Goal: Transaction & Acquisition: Purchase product/service

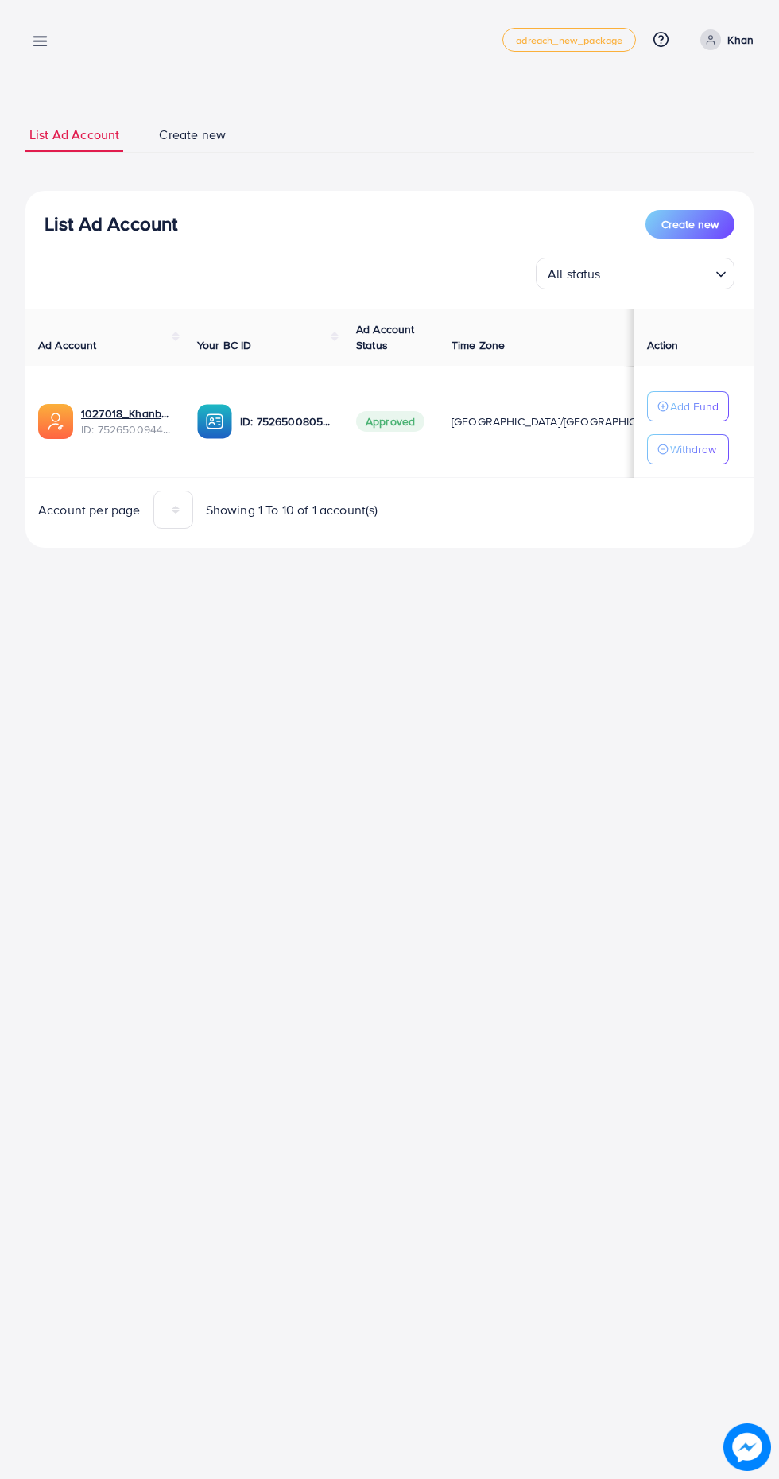
click at [742, 33] on p "Khan" at bounding box center [741, 39] width 26 height 19
click at [673, 130] on span "Log out" at bounding box center [658, 130] width 43 height 19
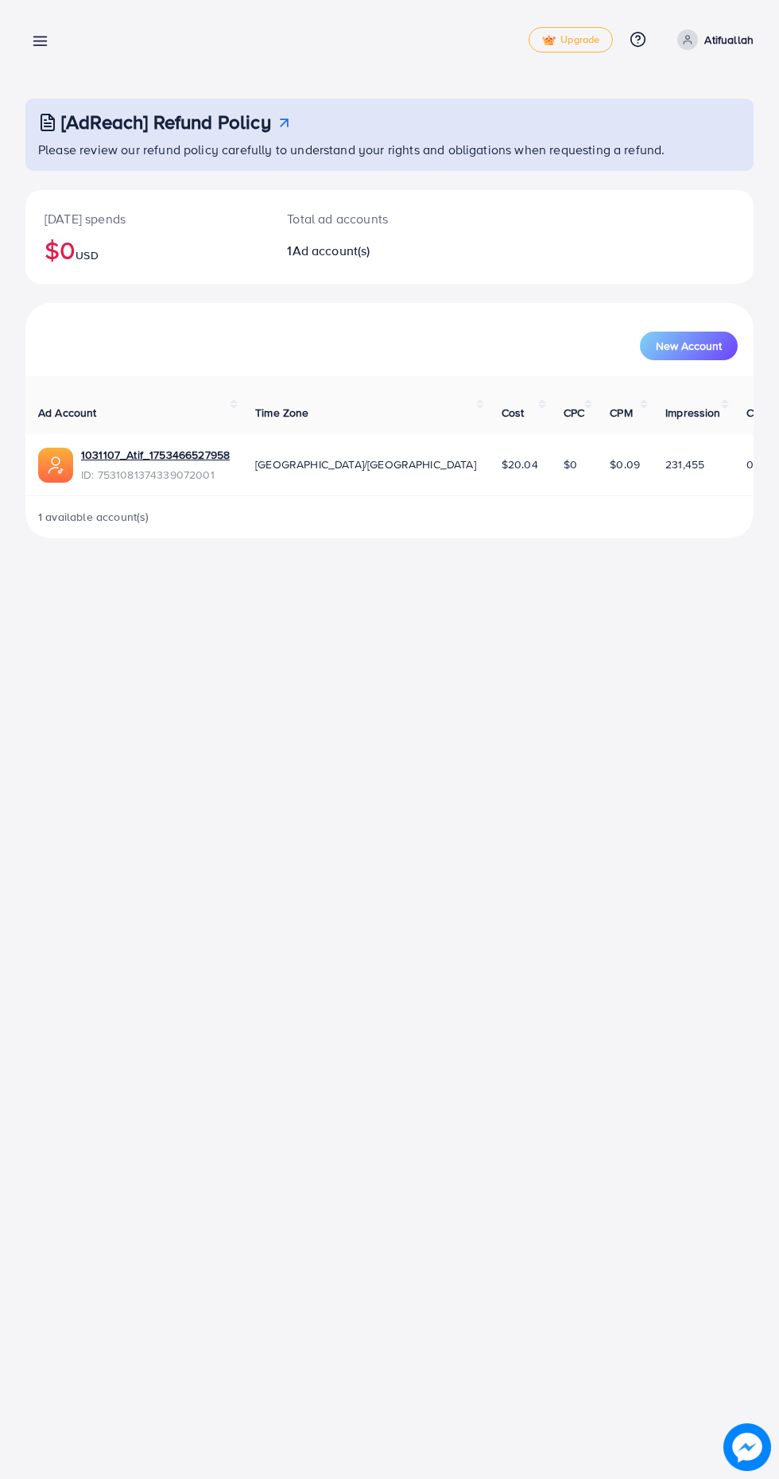
click at [48, 41] on icon at bounding box center [40, 41] width 17 height 17
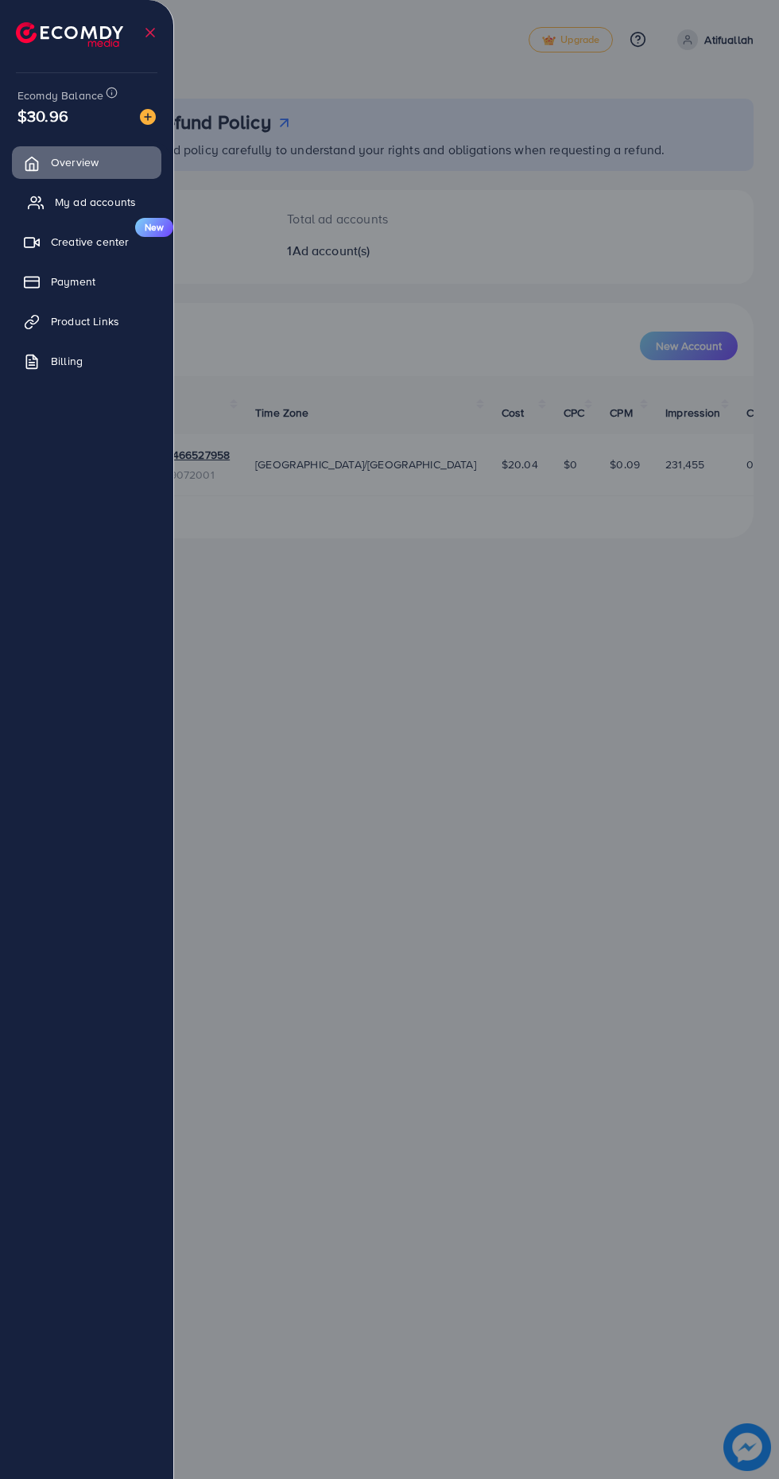
click at [97, 197] on span "My ad accounts" at bounding box center [95, 202] width 81 height 16
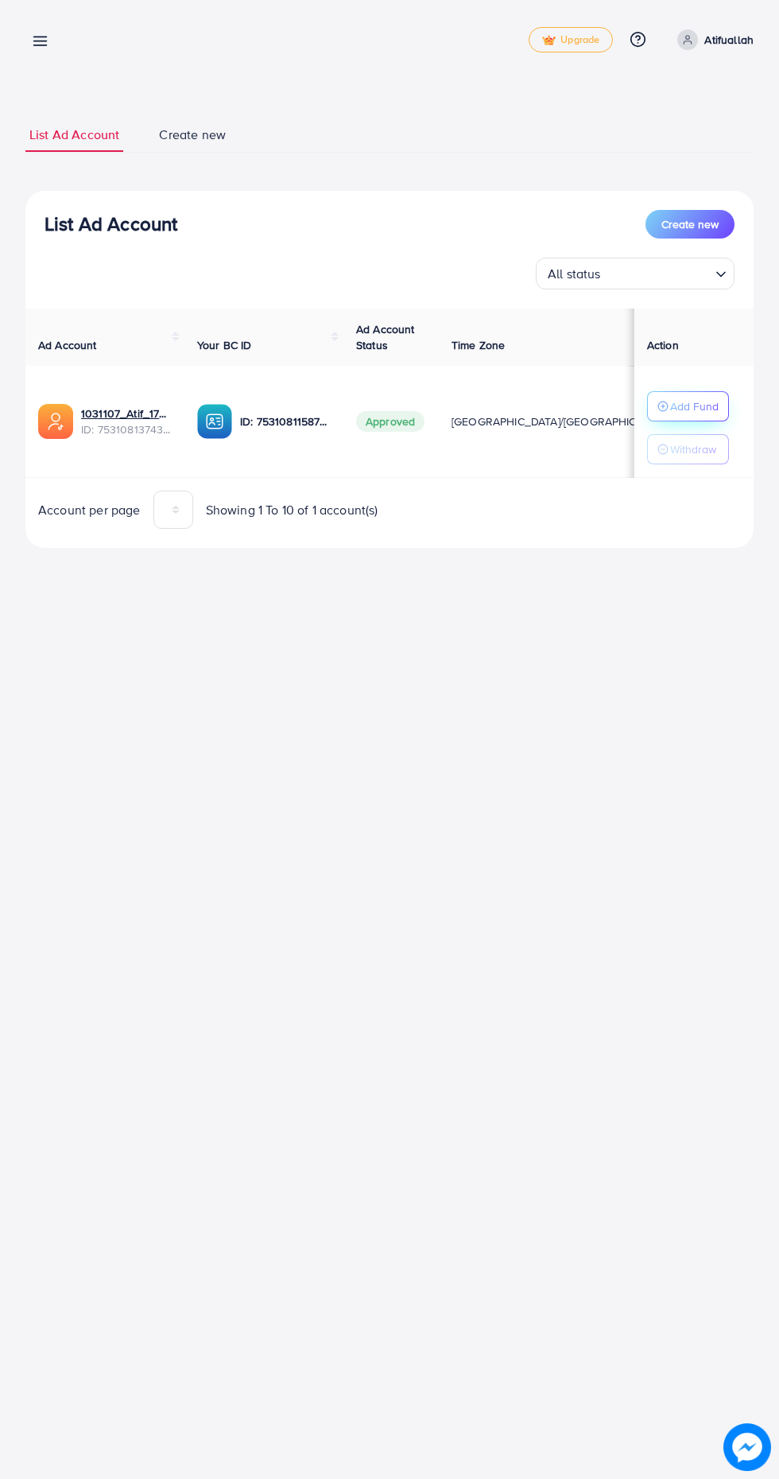
click at [687, 402] on p "Add Fund" at bounding box center [694, 406] width 49 height 19
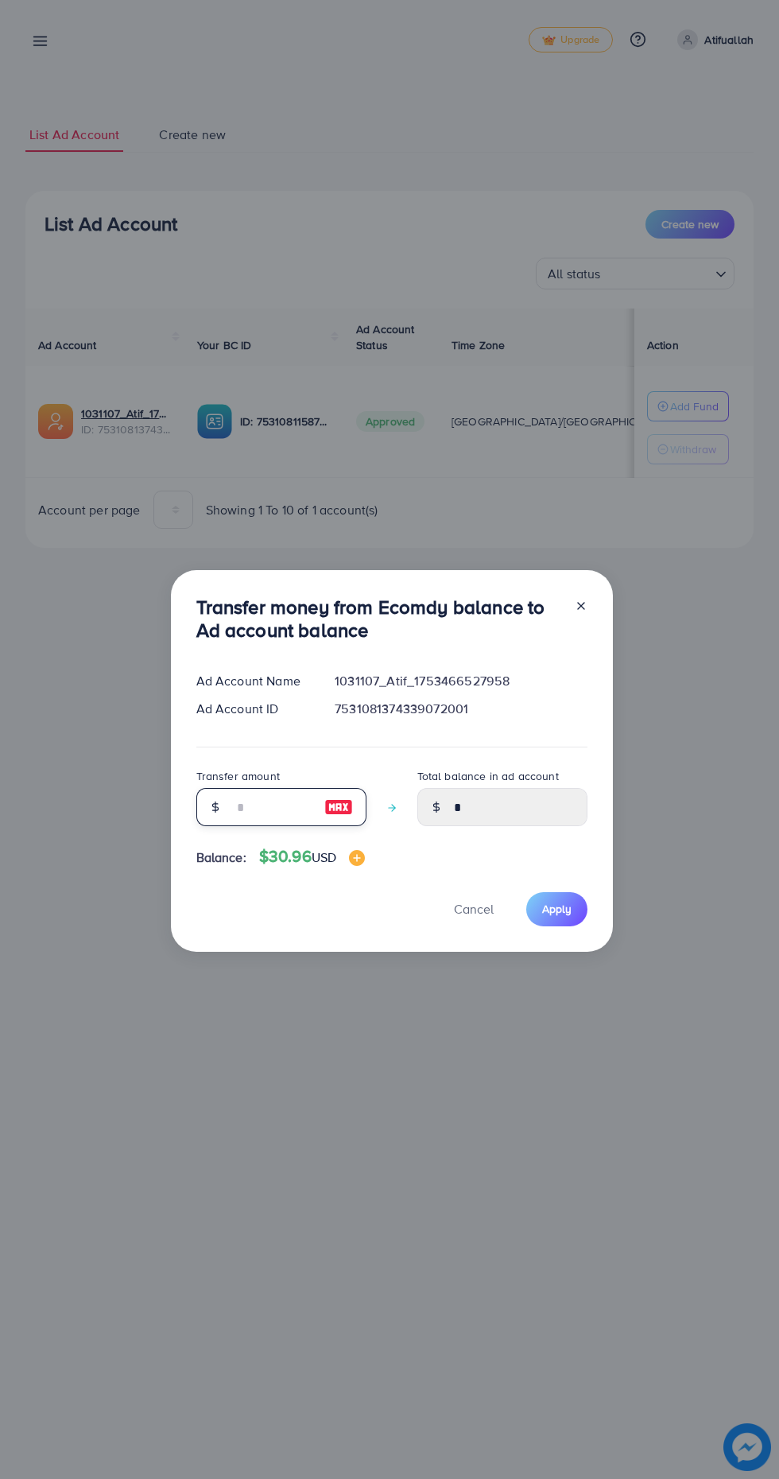
click at [237, 807] on input "number" at bounding box center [273, 807] width 80 height 38
type input "**"
type input "*****"
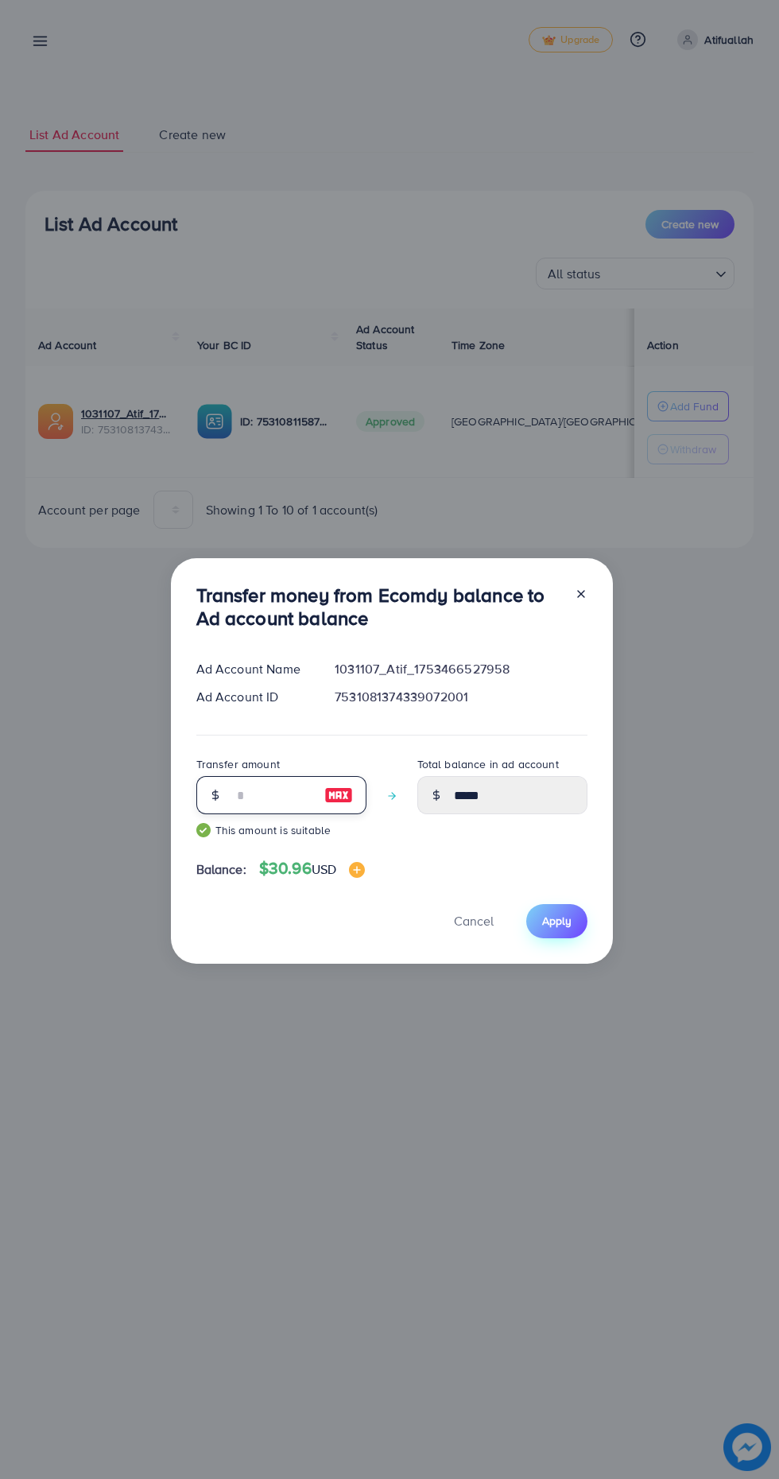
type input "**"
click at [557, 920] on span "Apply" at bounding box center [556, 921] width 29 height 16
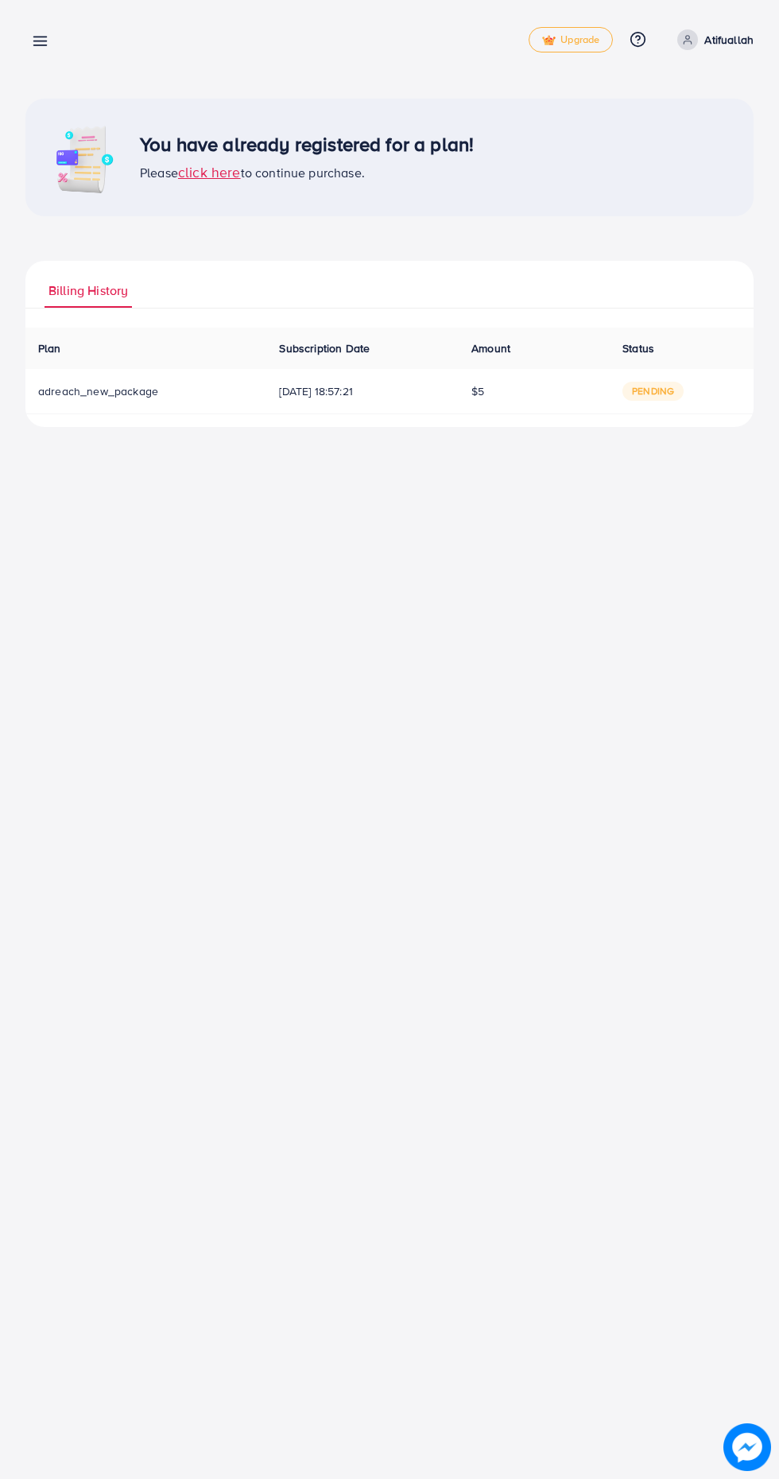
click at [221, 178] on span "click here" at bounding box center [209, 172] width 63 height 20
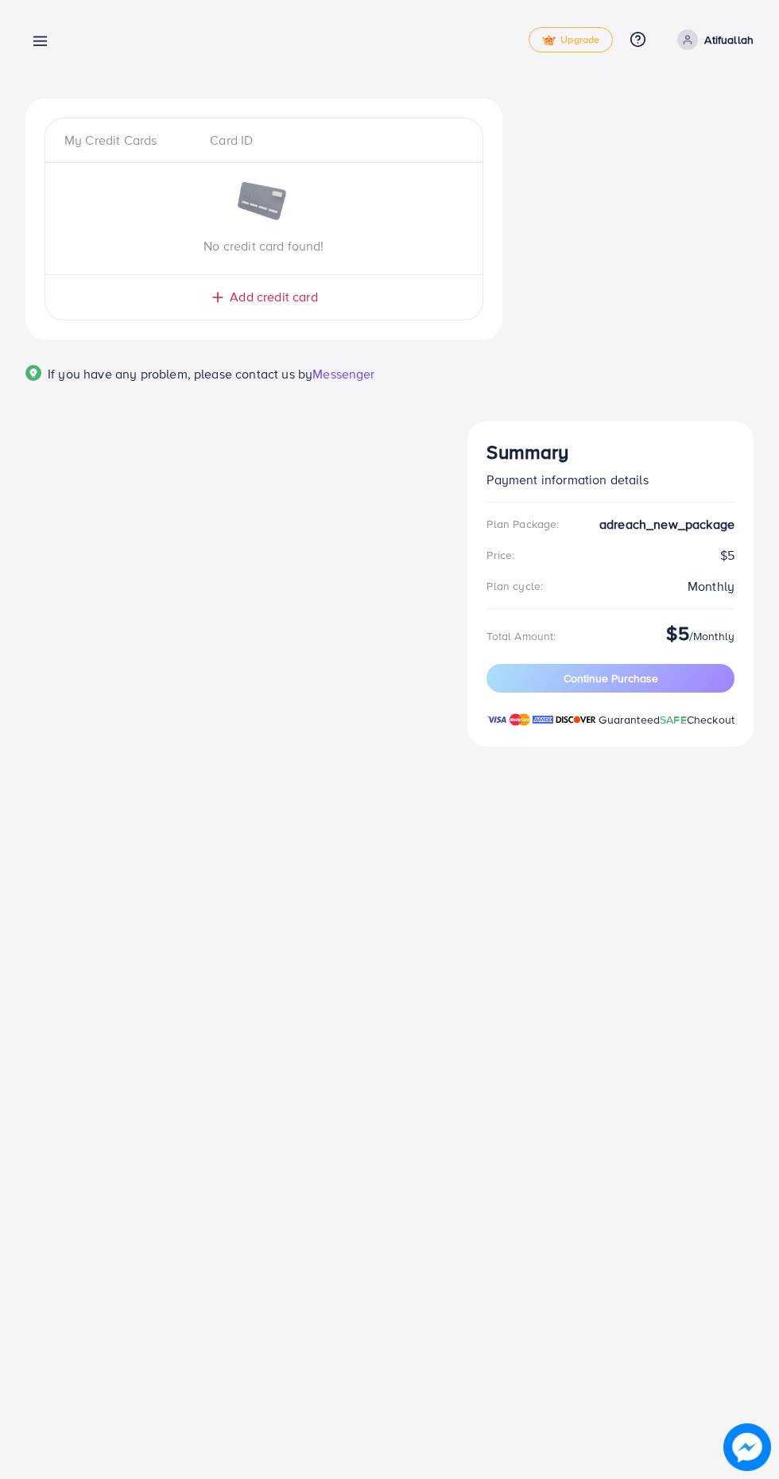
click at [32, 39] on icon at bounding box center [40, 41] width 17 height 17
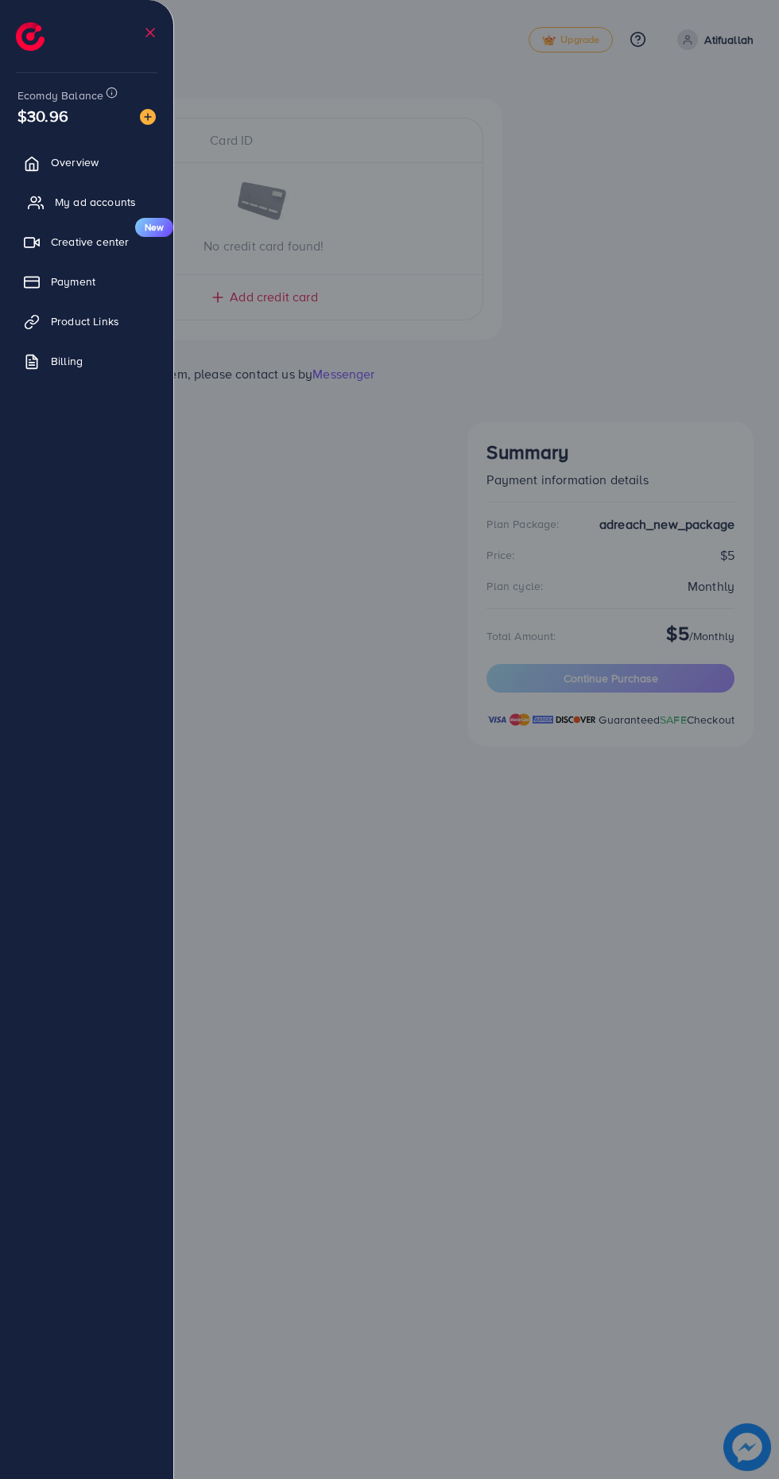
click at [78, 196] on span "My ad accounts" at bounding box center [95, 202] width 81 height 16
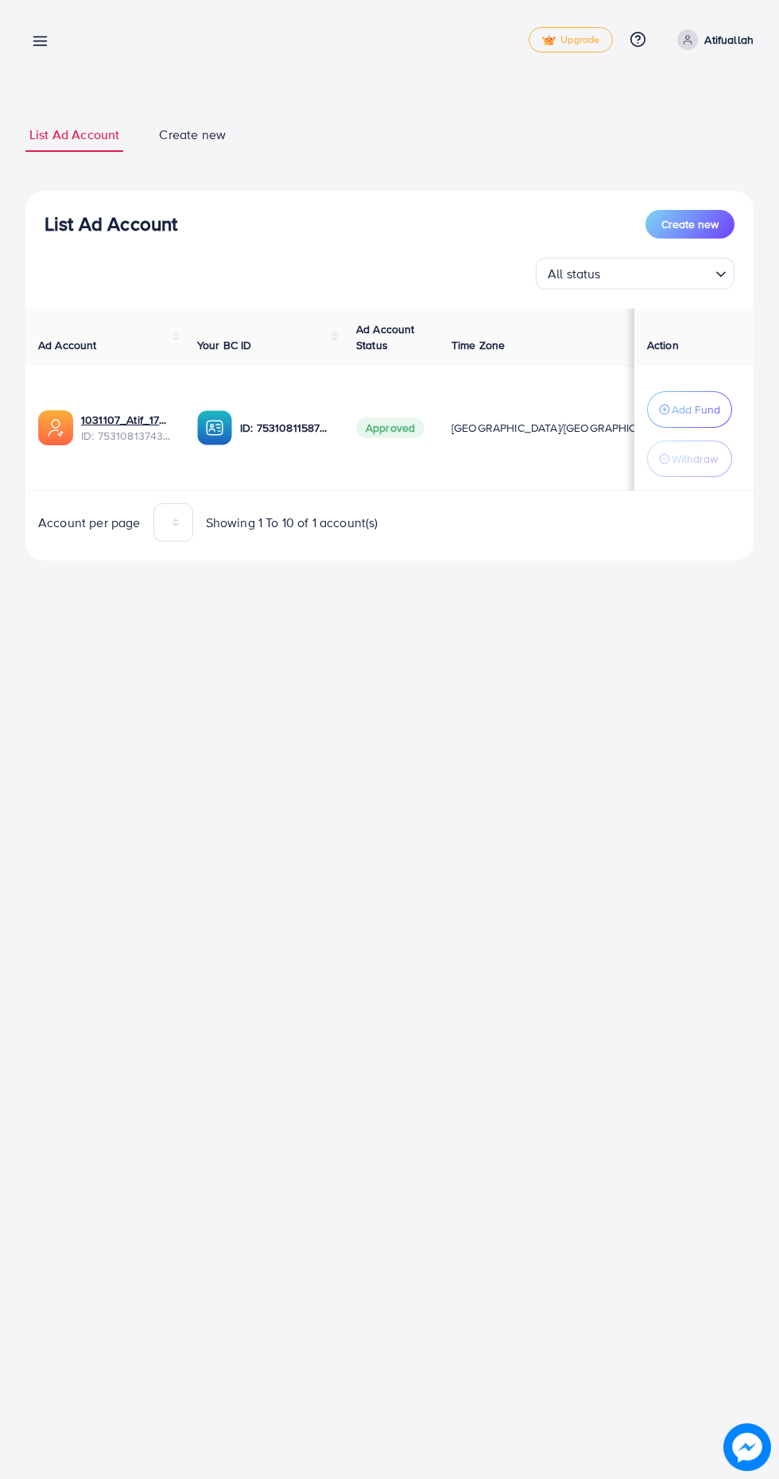
click at [40, 41] on line at bounding box center [40, 41] width 13 height 0
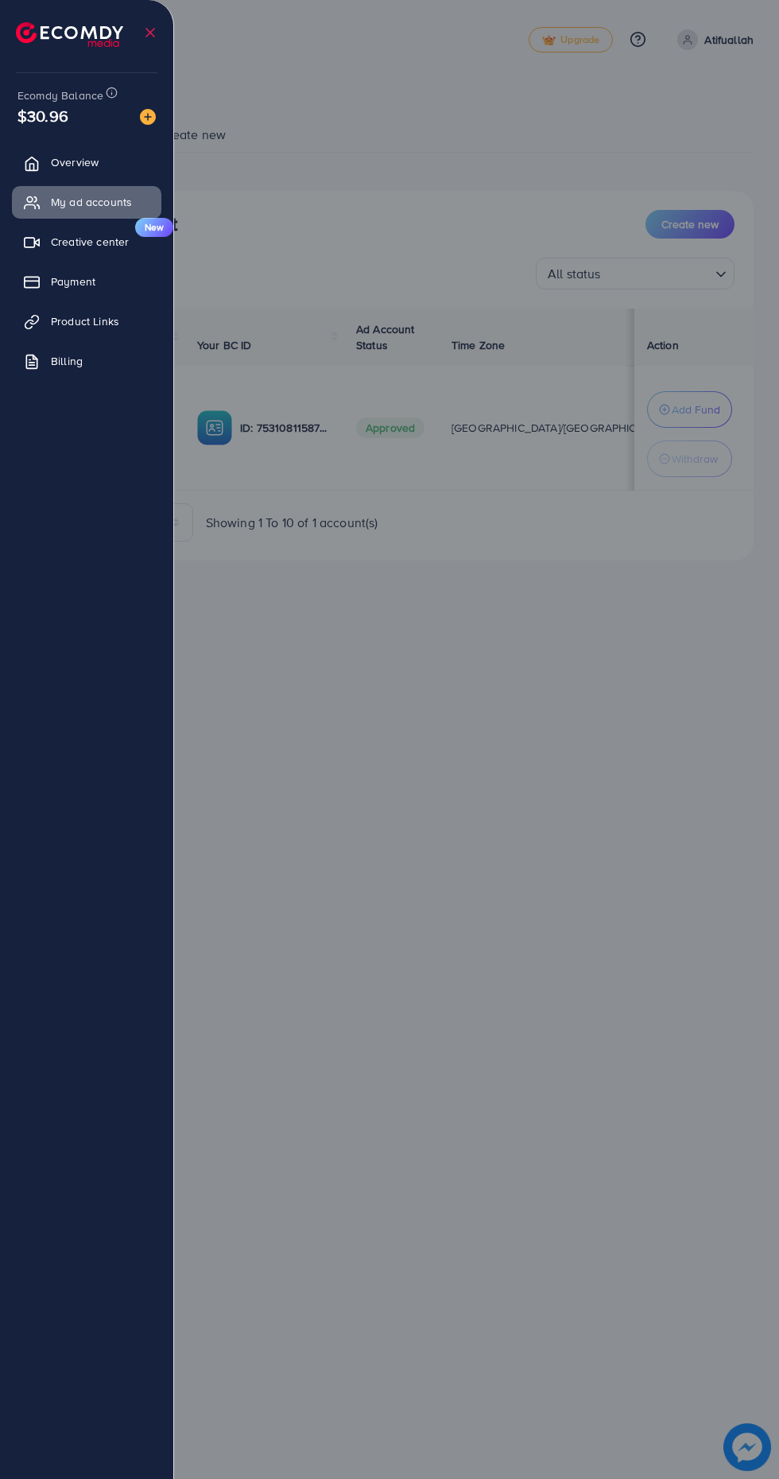
click at [381, 868] on div at bounding box center [389, 887] width 779 height 1775
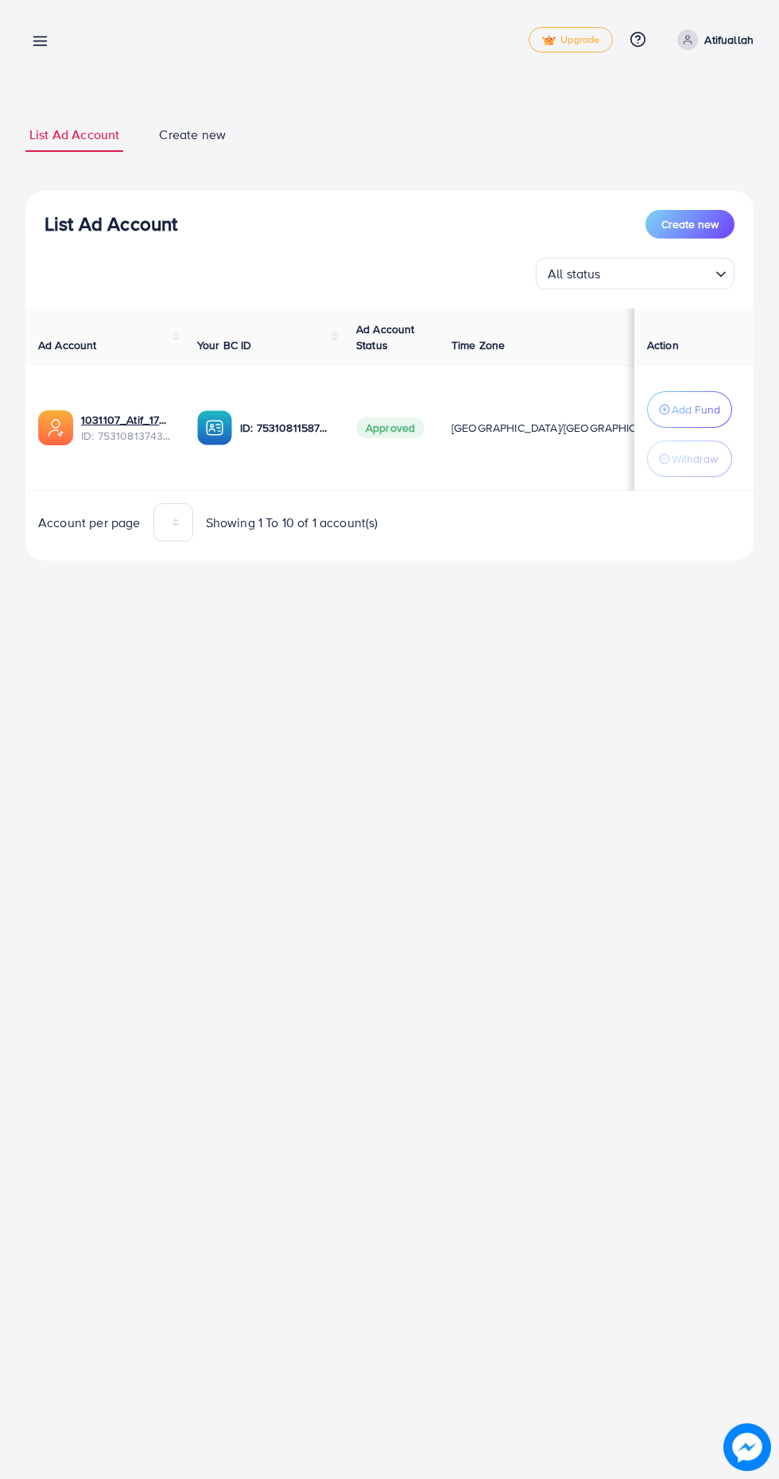
click at [48, 43] on icon at bounding box center [40, 41] width 17 height 17
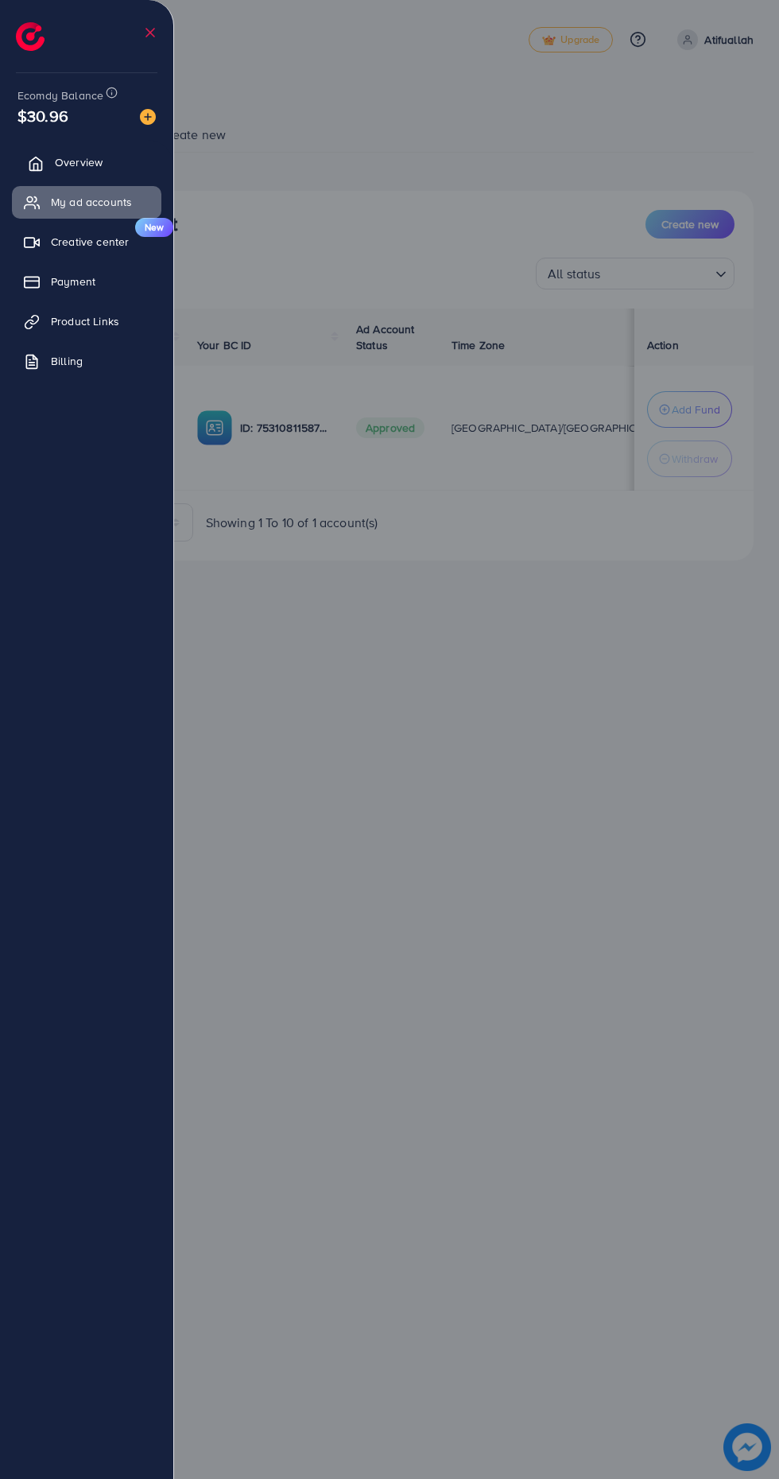
click at [86, 165] on span "Overview" at bounding box center [79, 162] width 48 height 16
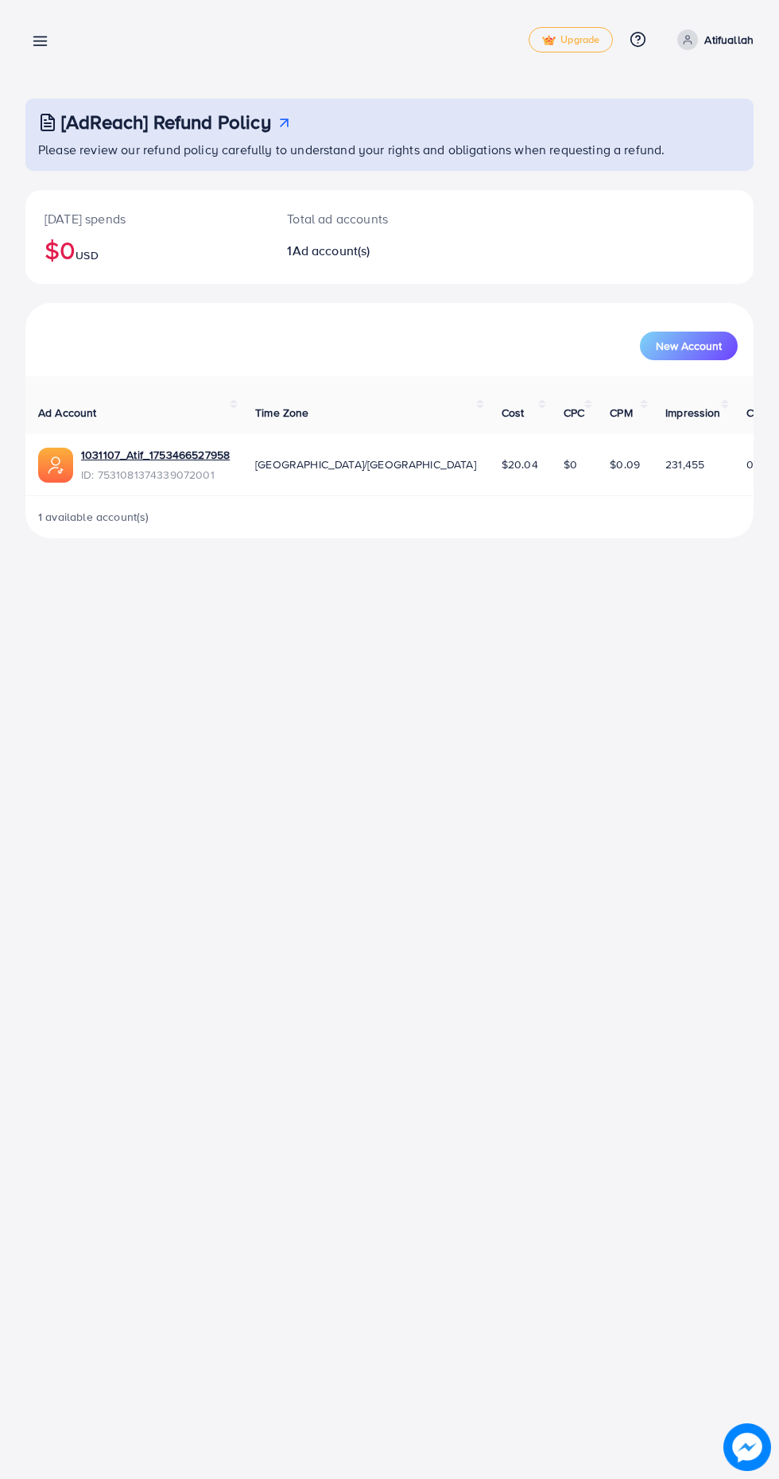
click at [28, 42] on link at bounding box center [36, 40] width 23 height 20
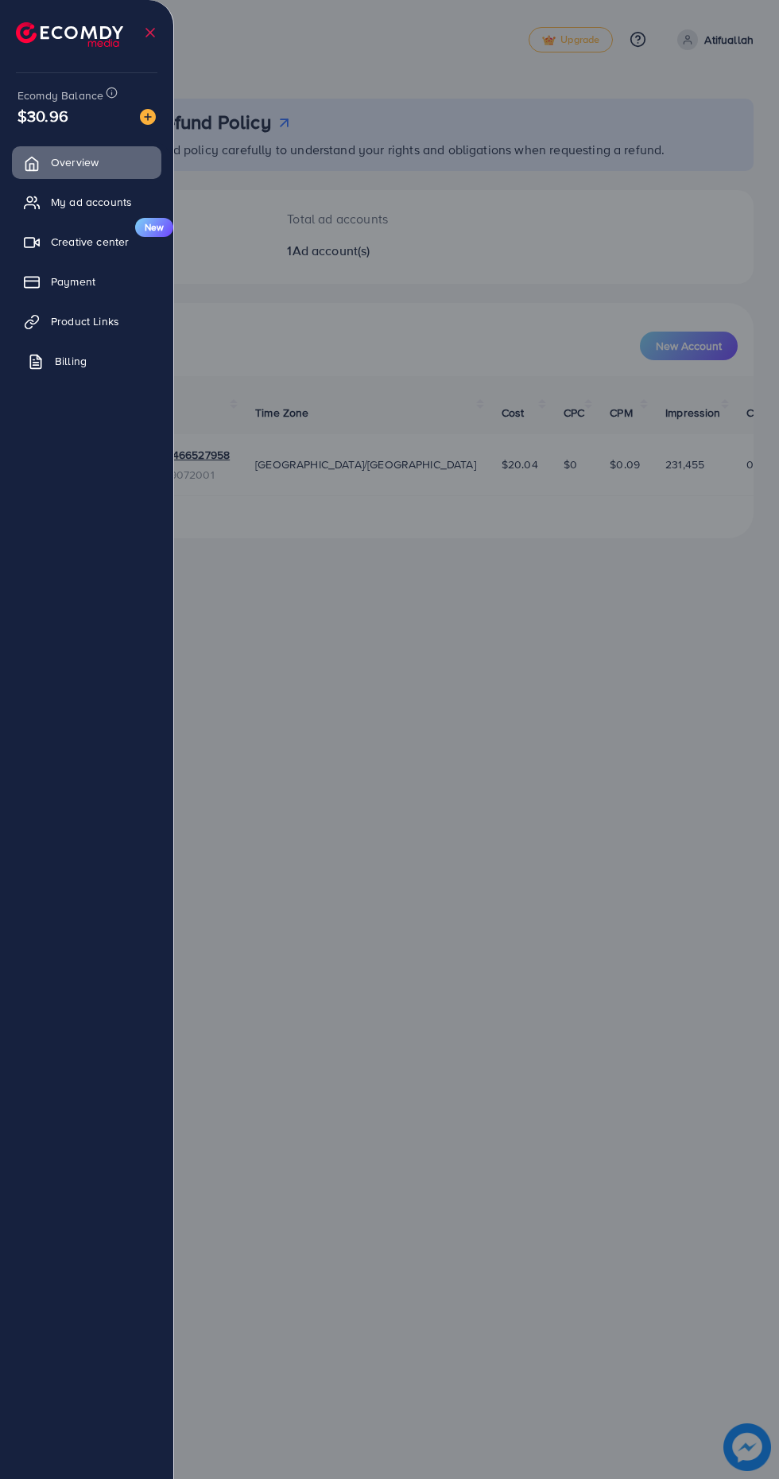
click at [66, 363] on span "Billing" at bounding box center [71, 361] width 32 height 16
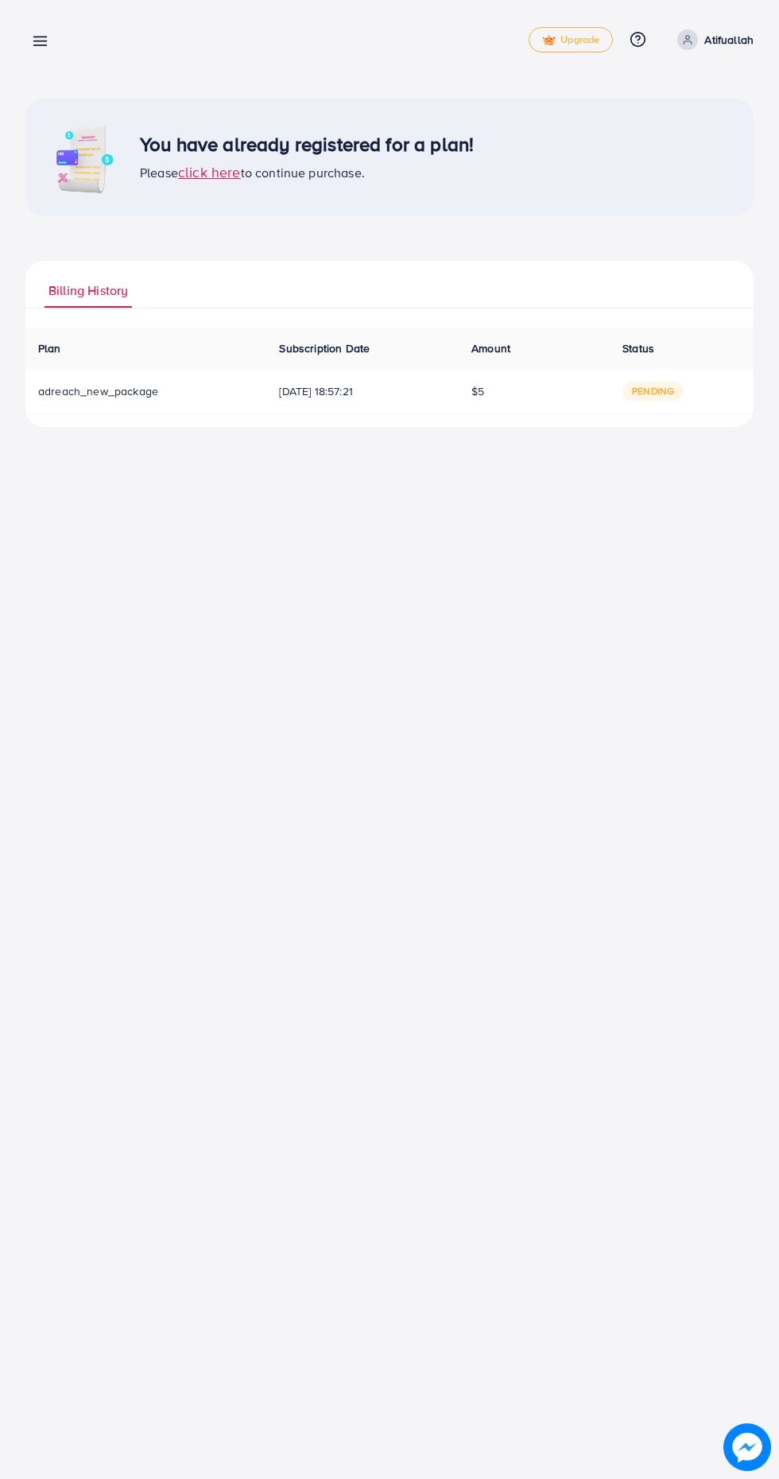
click at [45, 47] on icon at bounding box center [40, 41] width 17 height 17
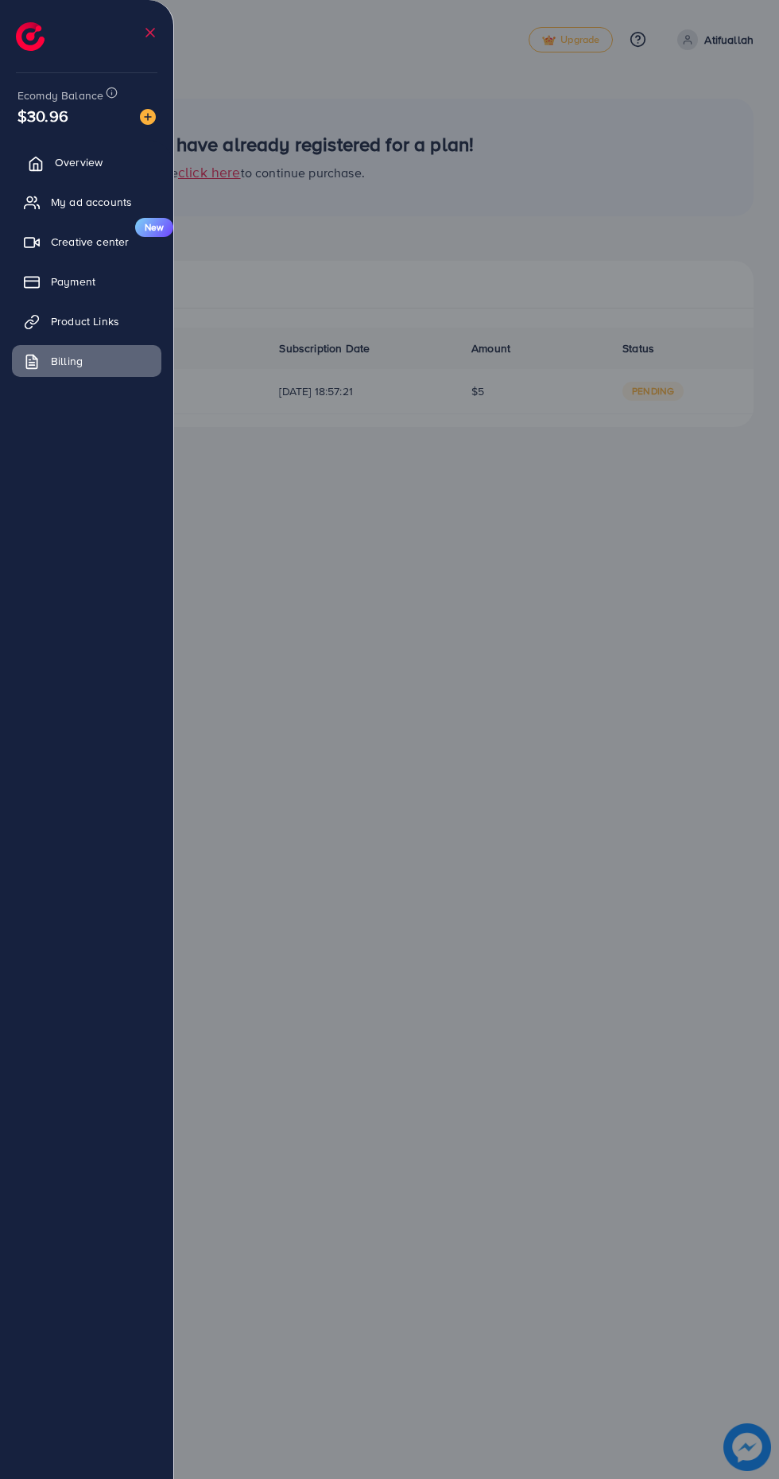
click at [78, 163] on span "Overview" at bounding box center [79, 162] width 48 height 16
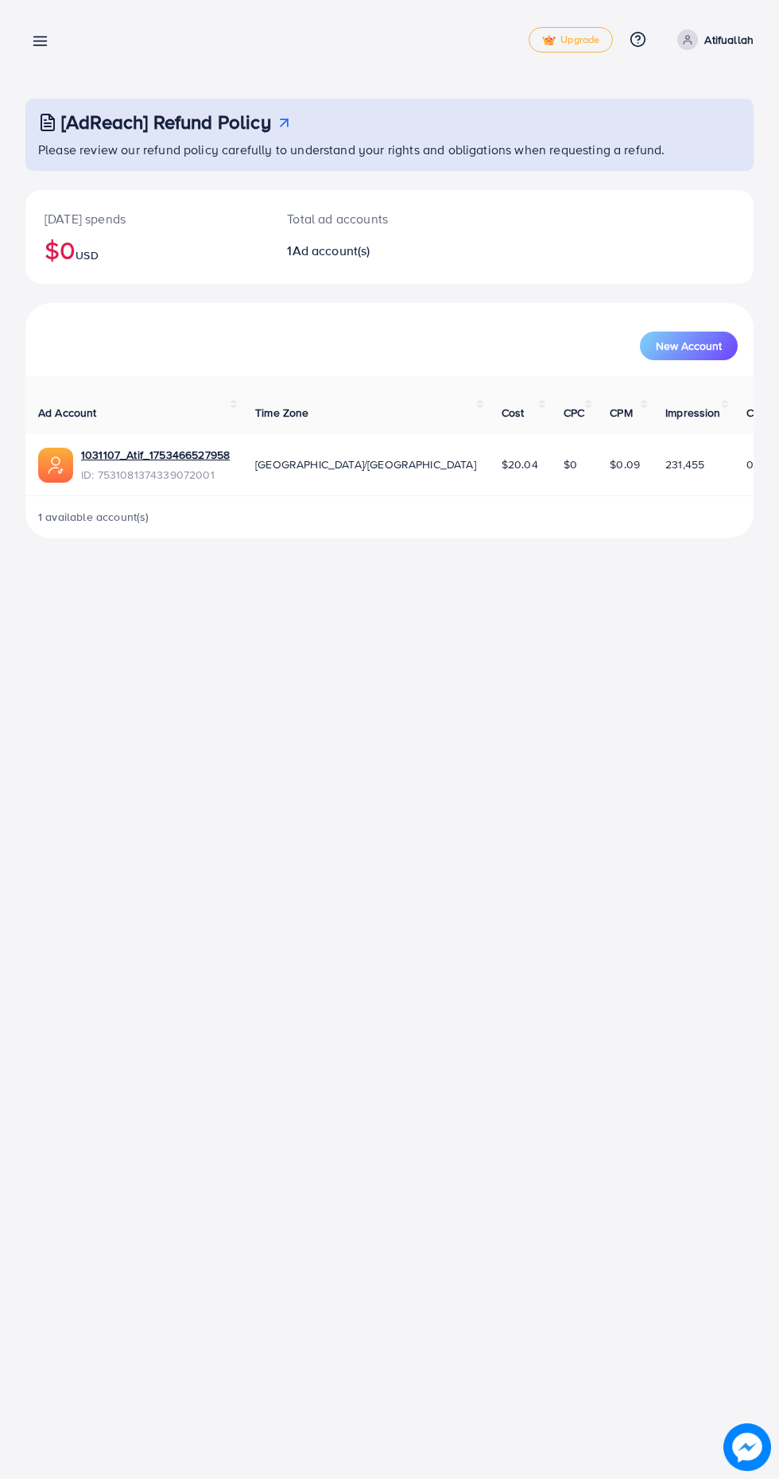
click at [40, 45] on line at bounding box center [40, 45] width 13 height 0
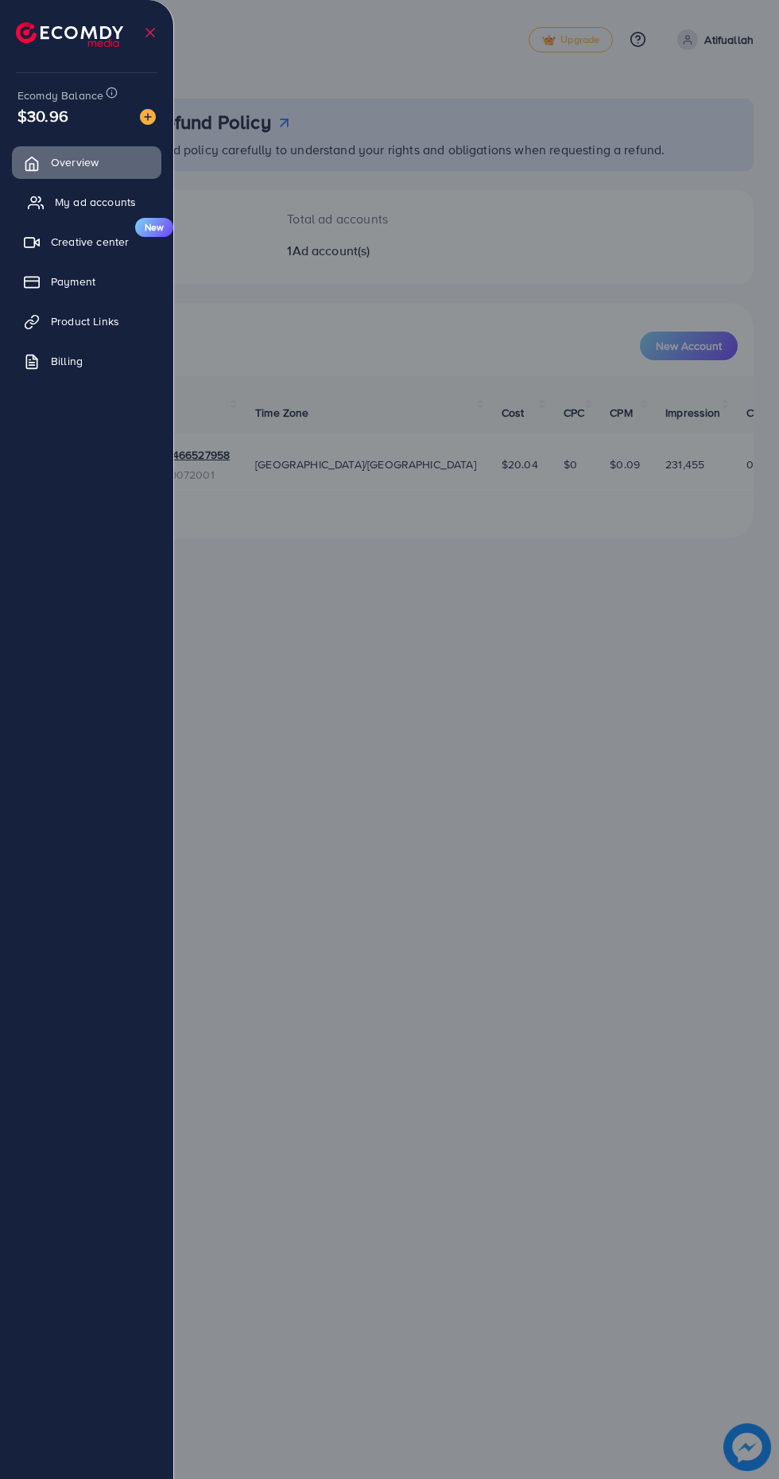
click at [93, 204] on span "My ad accounts" at bounding box center [95, 202] width 81 height 16
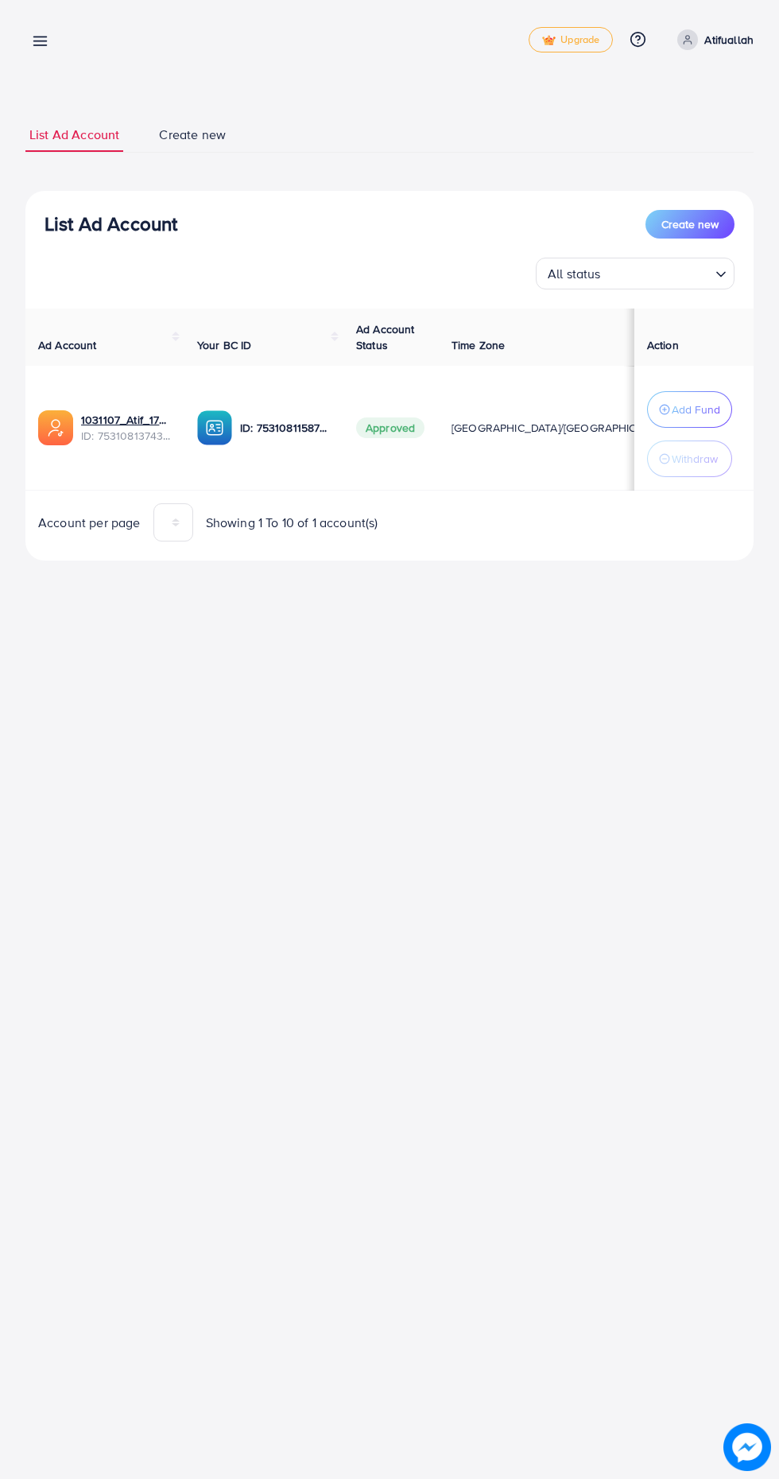
click at [197, 134] on span "Create new" at bounding box center [192, 135] width 67 height 18
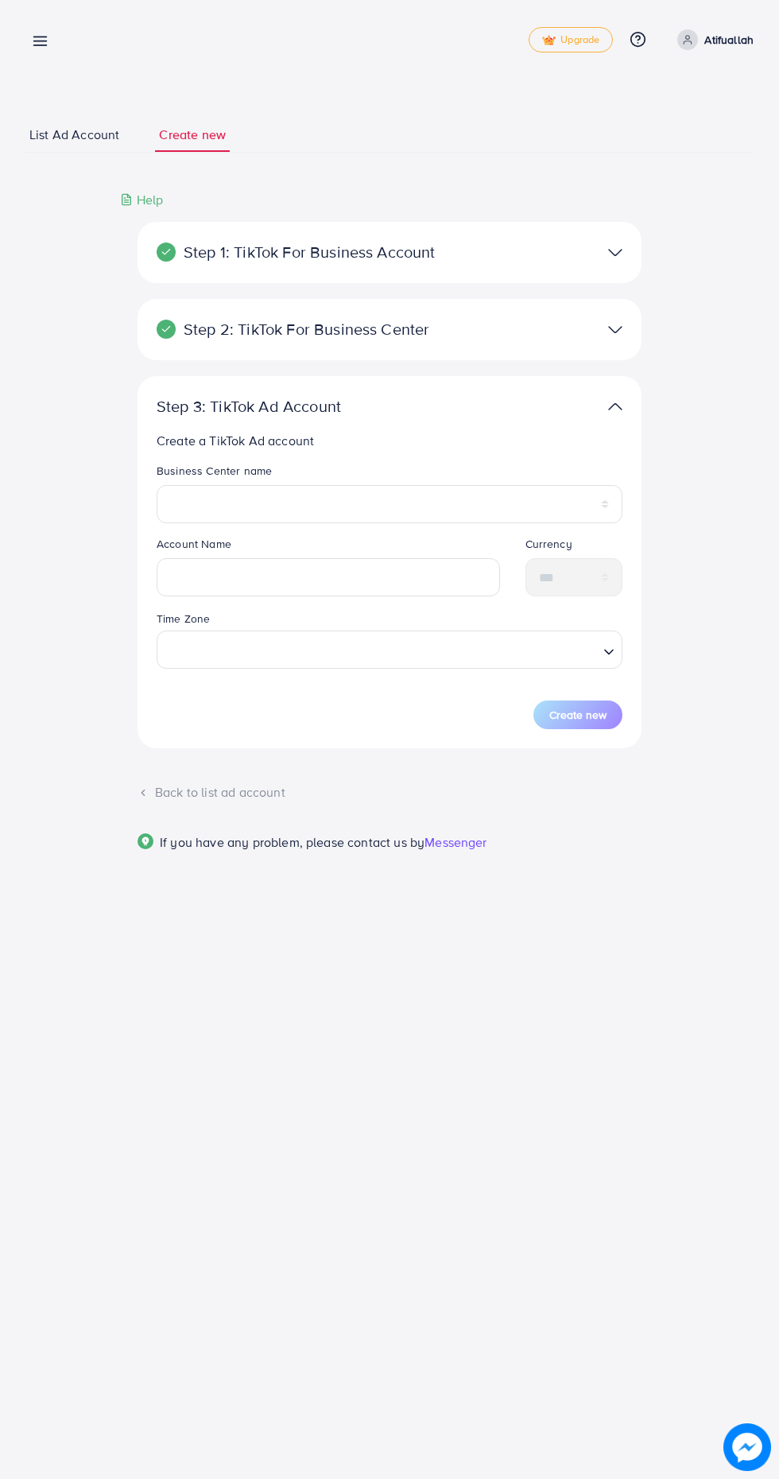
click at [77, 130] on span "List Ad Account" at bounding box center [74, 135] width 90 height 18
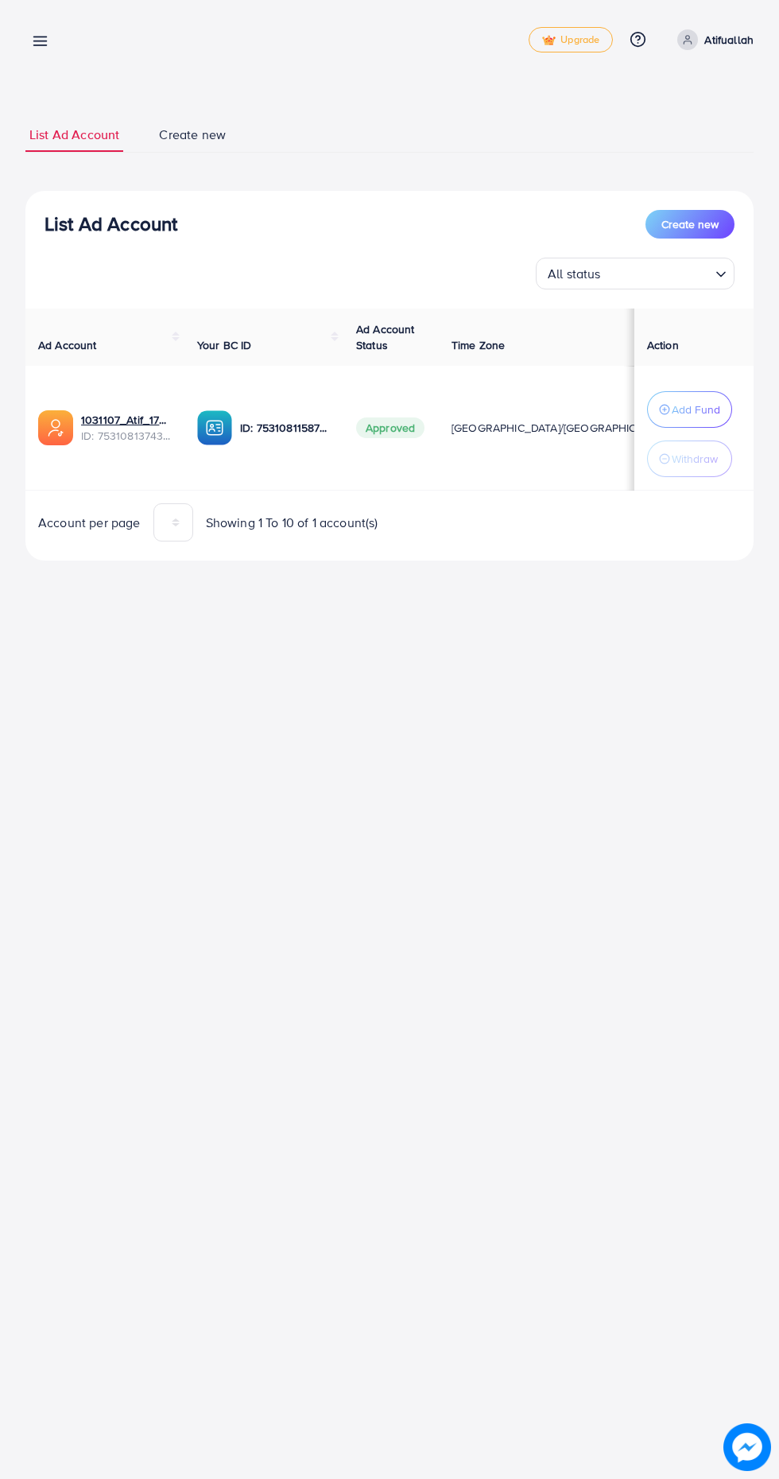
click at [40, 45] on line at bounding box center [40, 45] width 13 height 0
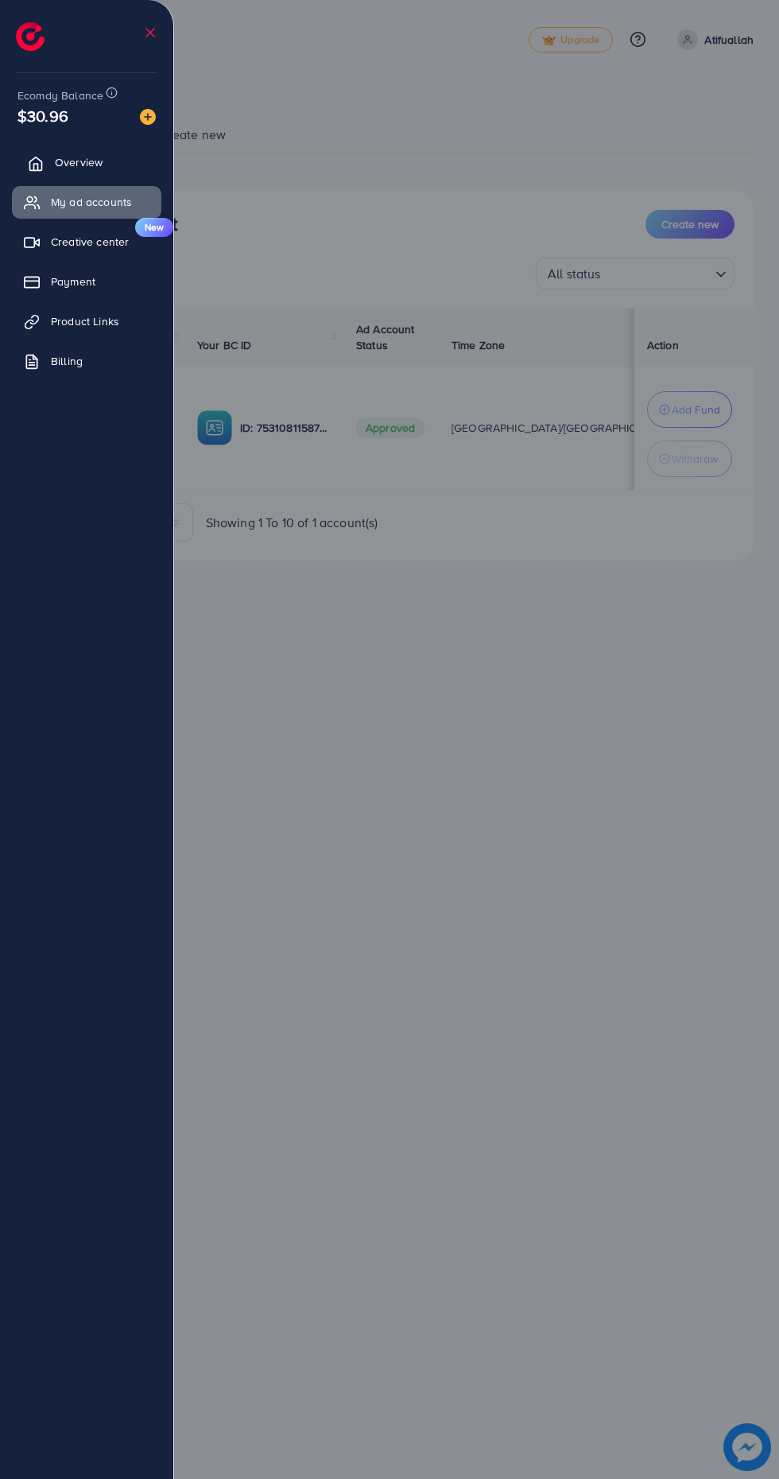
click at [81, 159] on span "Overview" at bounding box center [79, 162] width 48 height 16
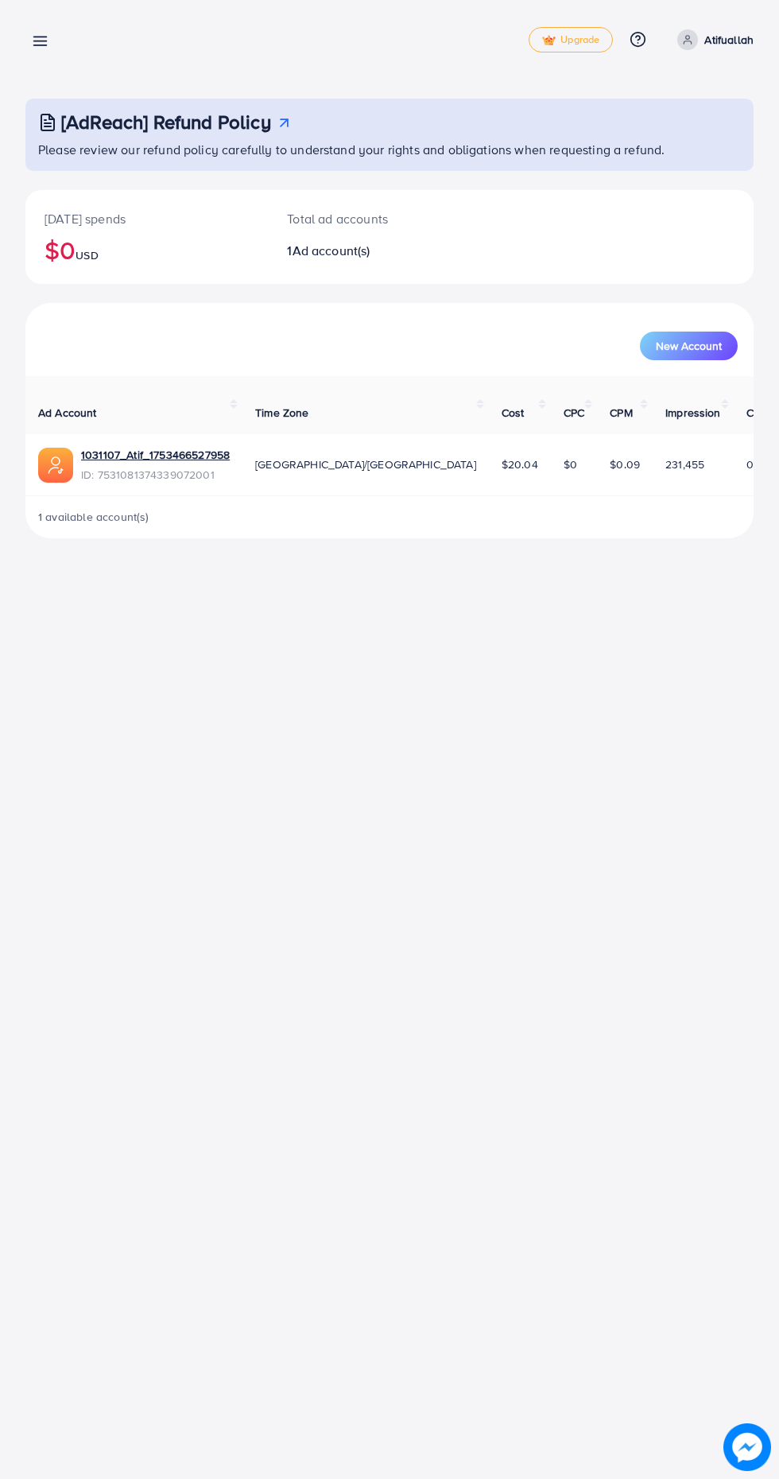
click at [45, 46] on icon at bounding box center [40, 41] width 17 height 17
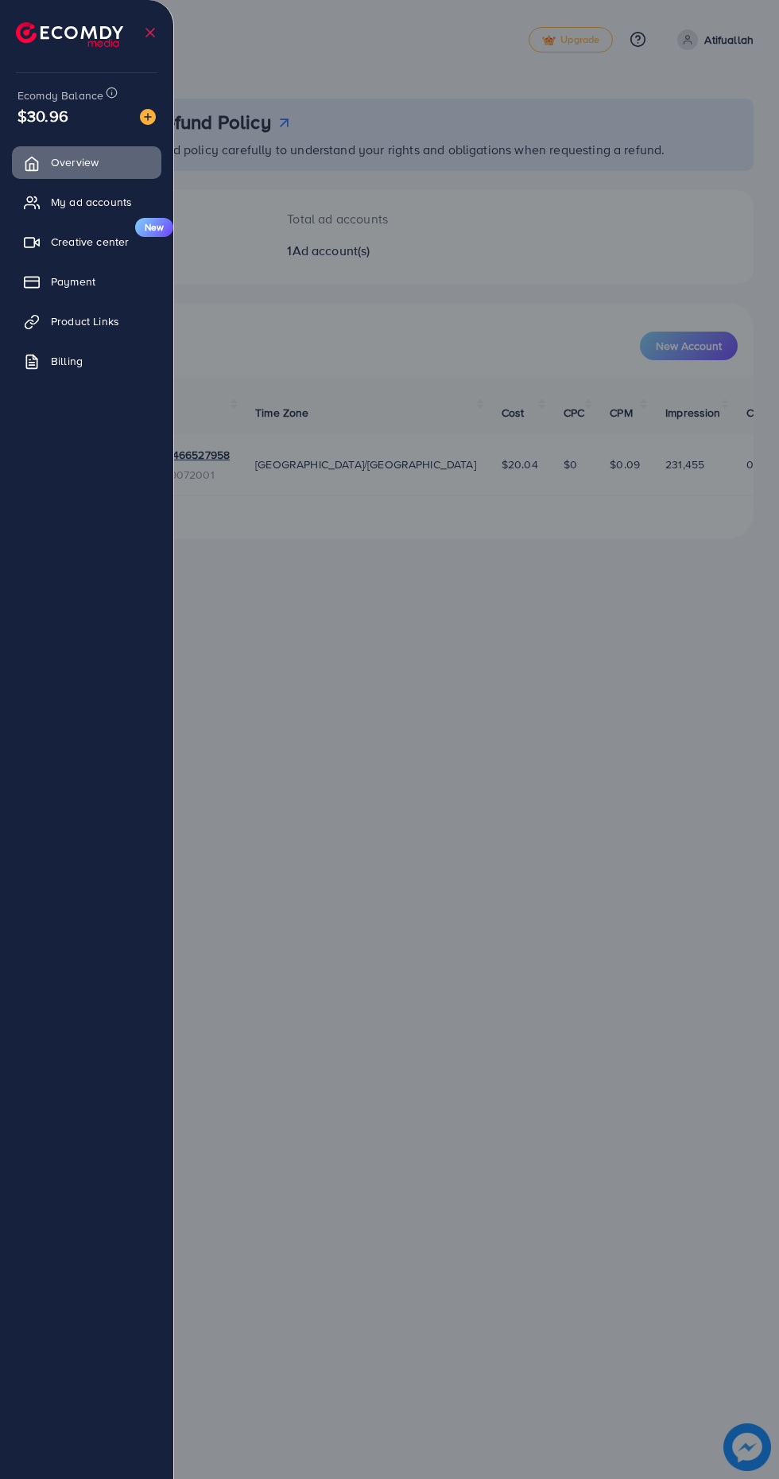
click at [51, 107] on span "$30.96" at bounding box center [42, 115] width 51 height 23
click at [146, 117] on img at bounding box center [148, 117] width 16 height 16
